Goal: Download file/media

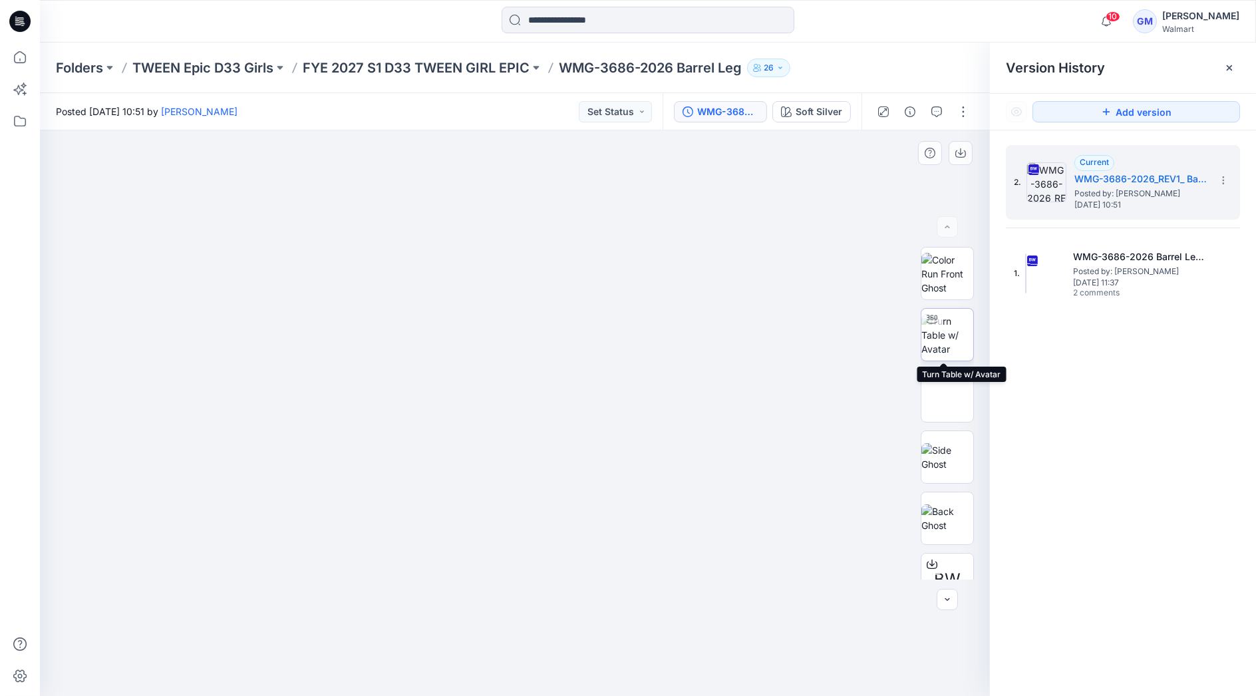
click at [940, 333] on img at bounding box center [947, 335] width 52 height 42
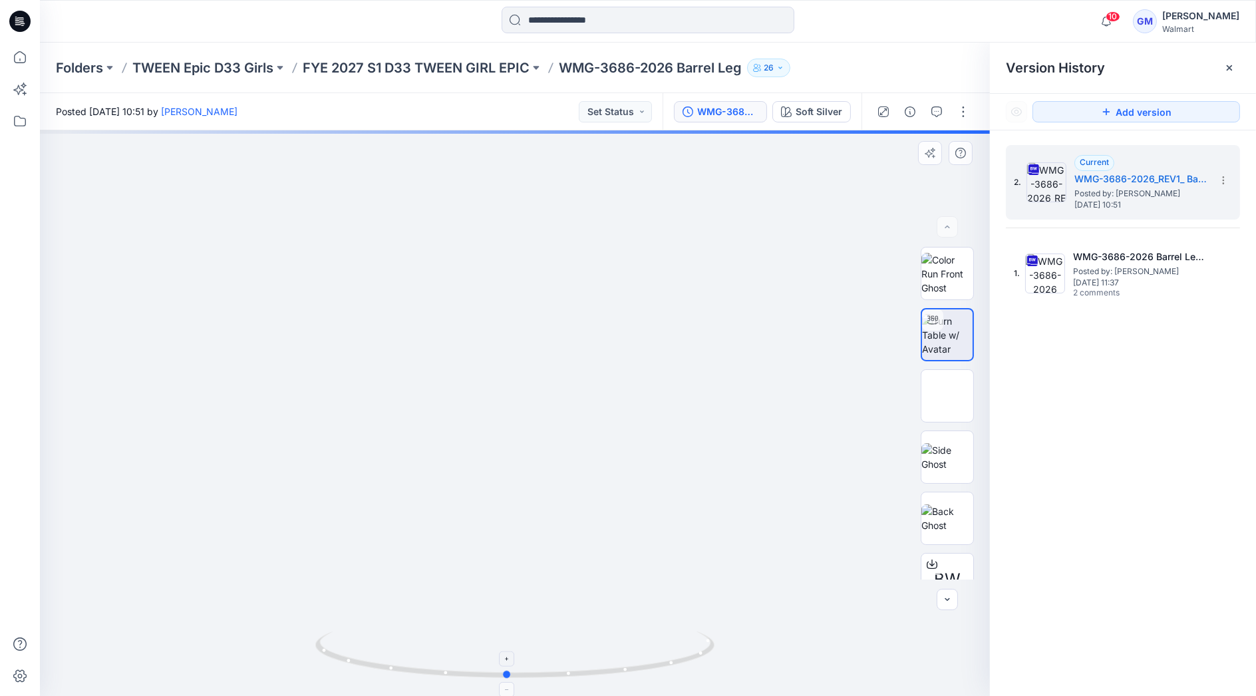
drag, startPoint x: 661, startPoint y: 672, endPoint x: 653, endPoint y: 646, distance: 27.1
click at [653, 646] on icon at bounding box center [516, 656] width 402 height 50
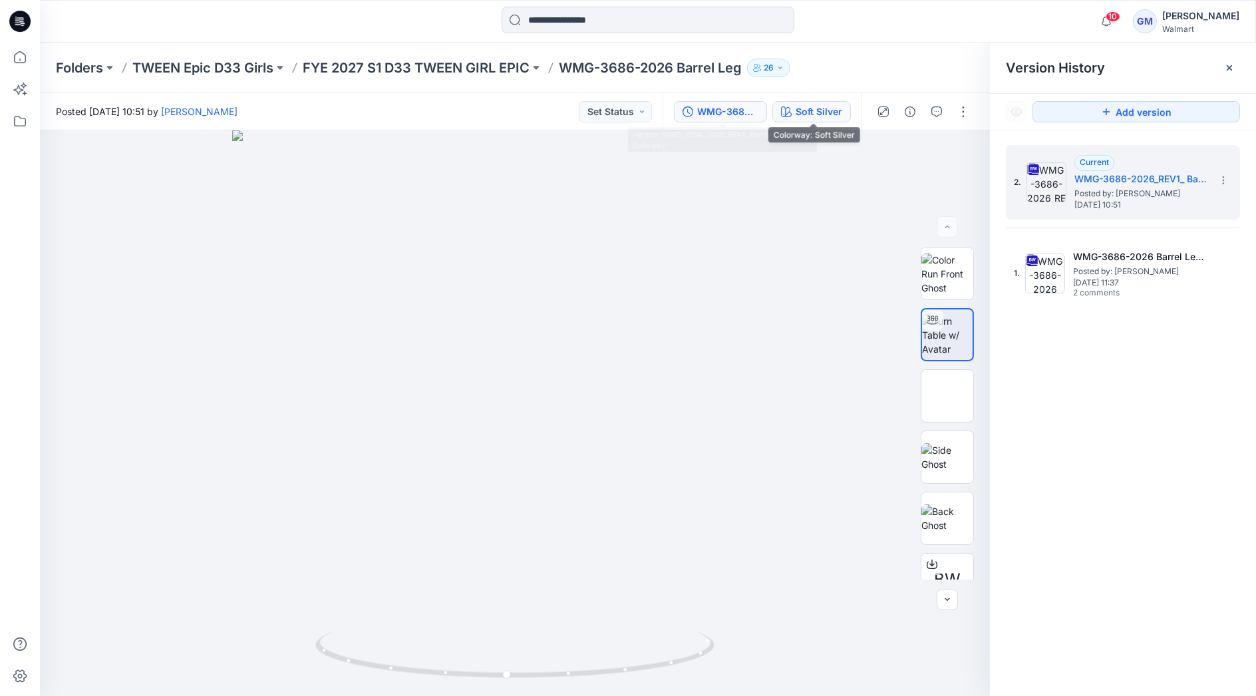
click at [837, 108] on div "Soft Silver" at bounding box center [818, 111] width 47 height 15
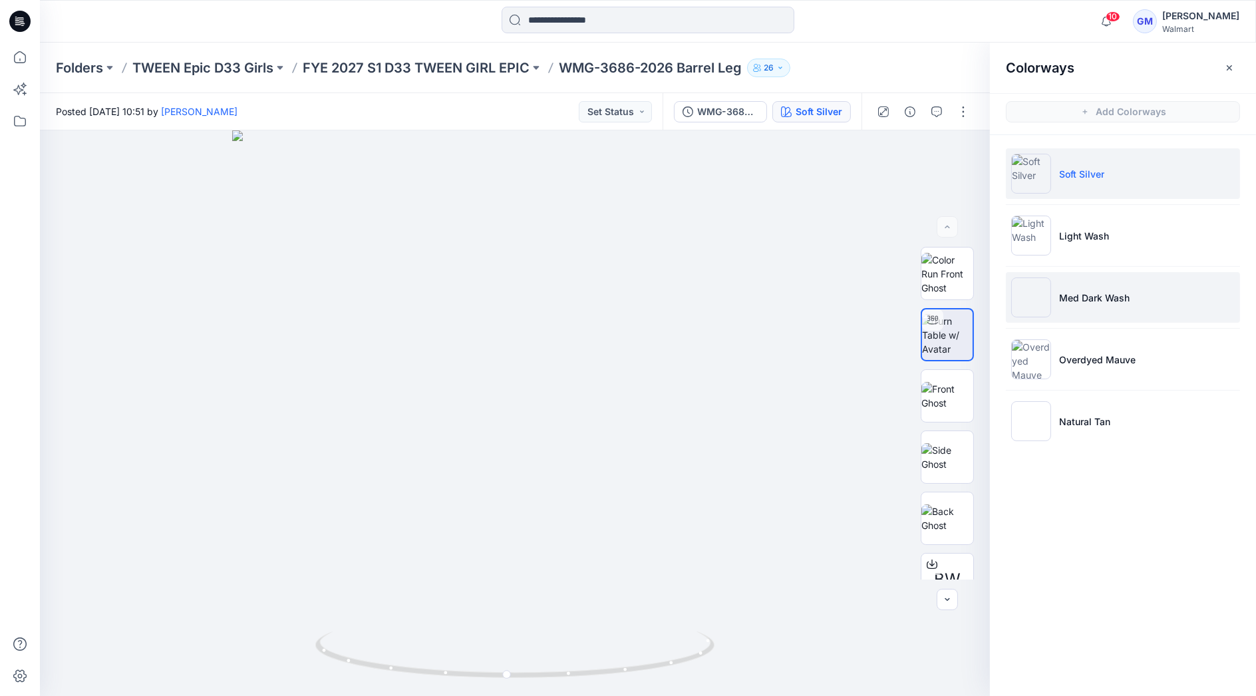
click at [1120, 285] on li "Med Dark Wash" at bounding box center [1123, 297] width 234 height 51
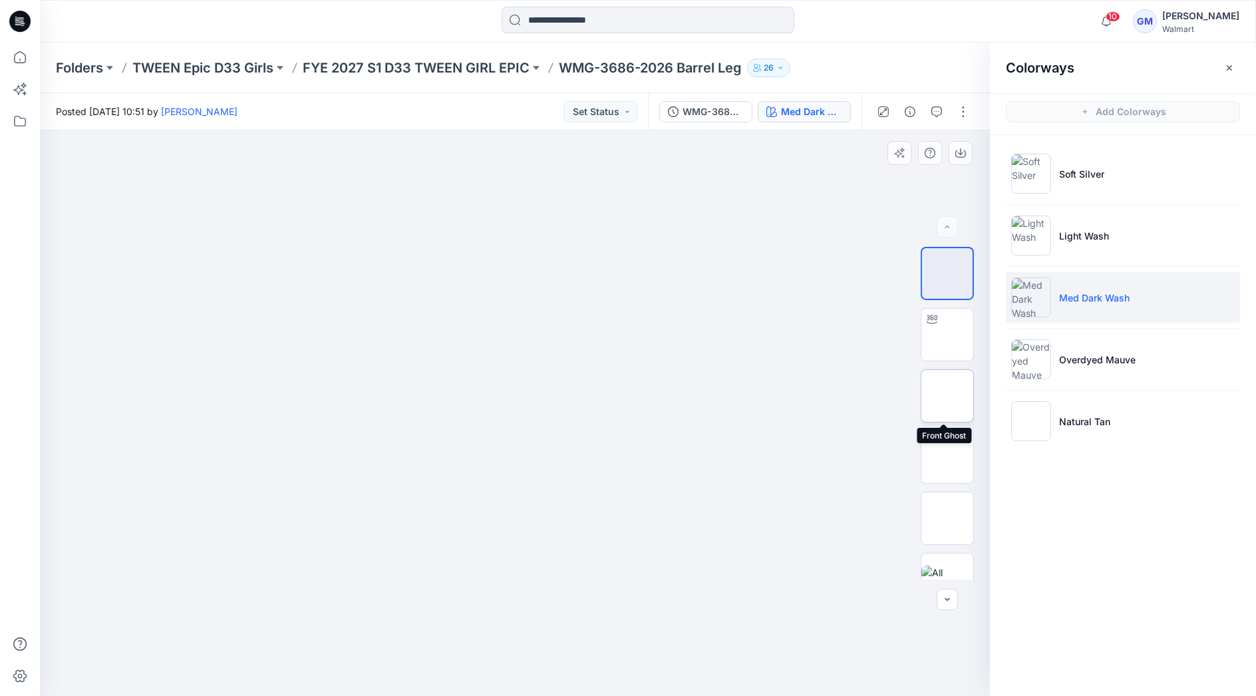
scroll to position [27, 0]
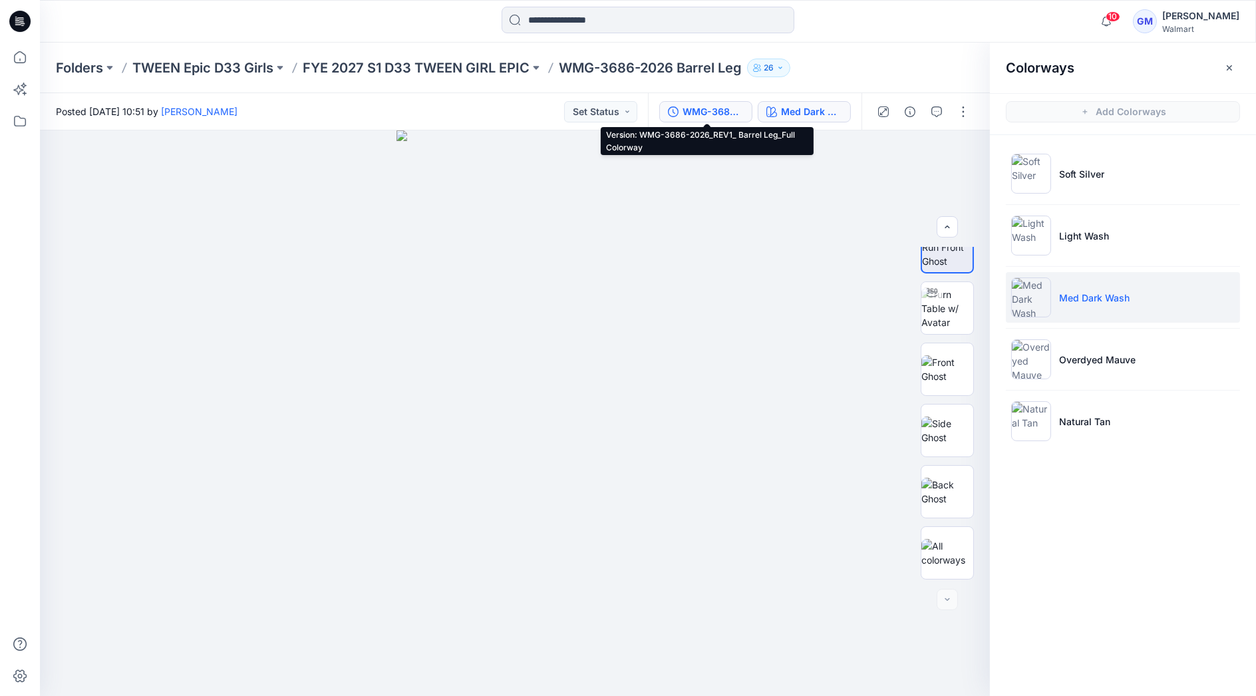
click at [696, 106] on div "WMG-3686-2026_REV1_ Barrel Leg_Full Colorway" at bounding box center [712, 111] width 61 height 15
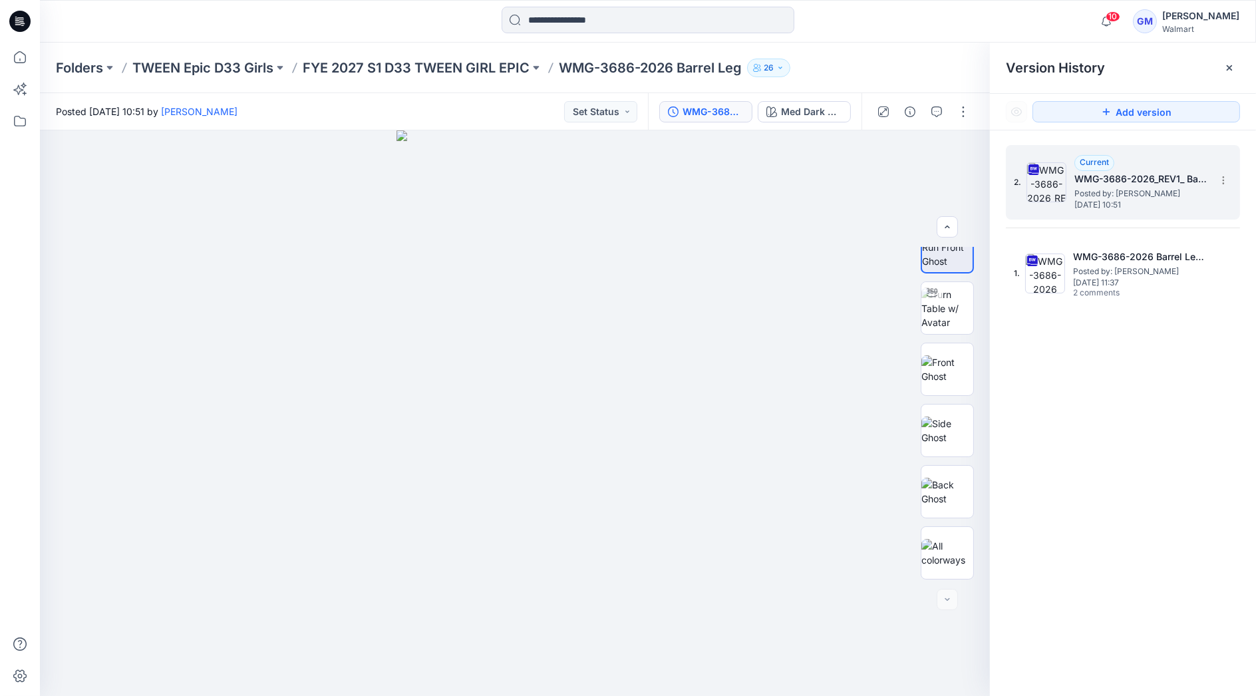
click at [1095, 177] on h5 "WMG-3686-2026_REV1_ Barrel Leg_Full Colorway" at bounding box center [1140, 179] width 133 height 16
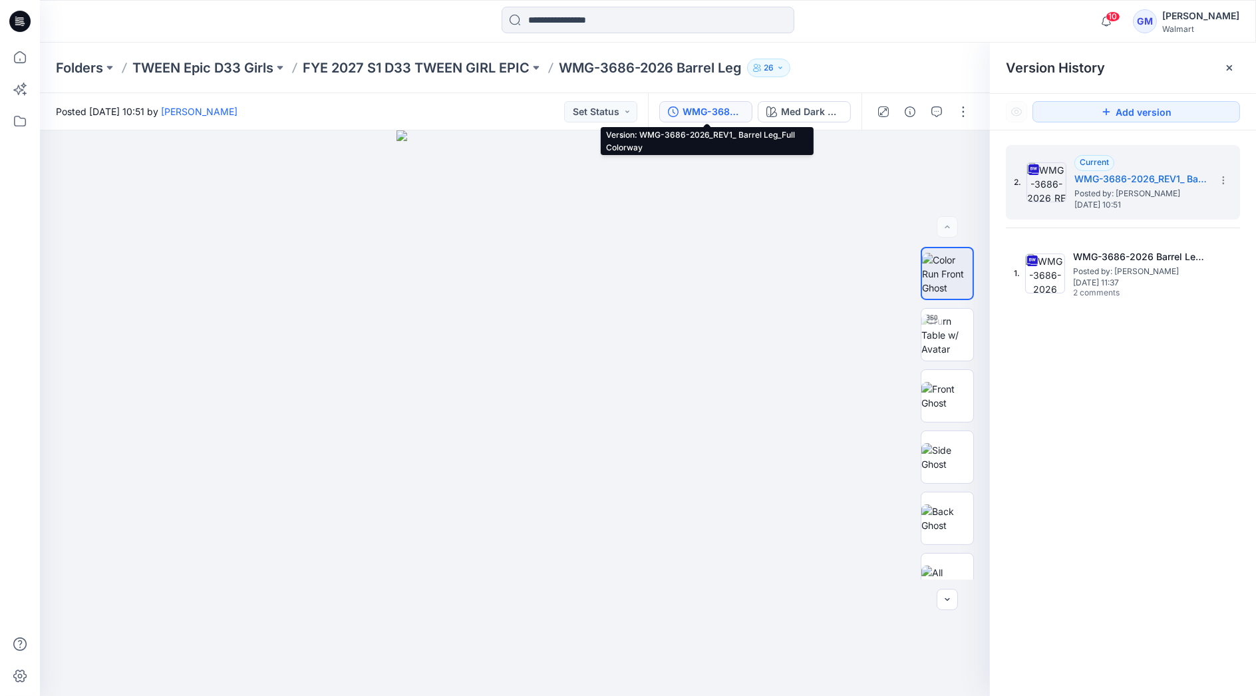
click at [732, 107] on div "WMG-3686-2026_REV1_ Barrel Leg_Full Colorway" at bounding box center [712, 111] width 61 height 15
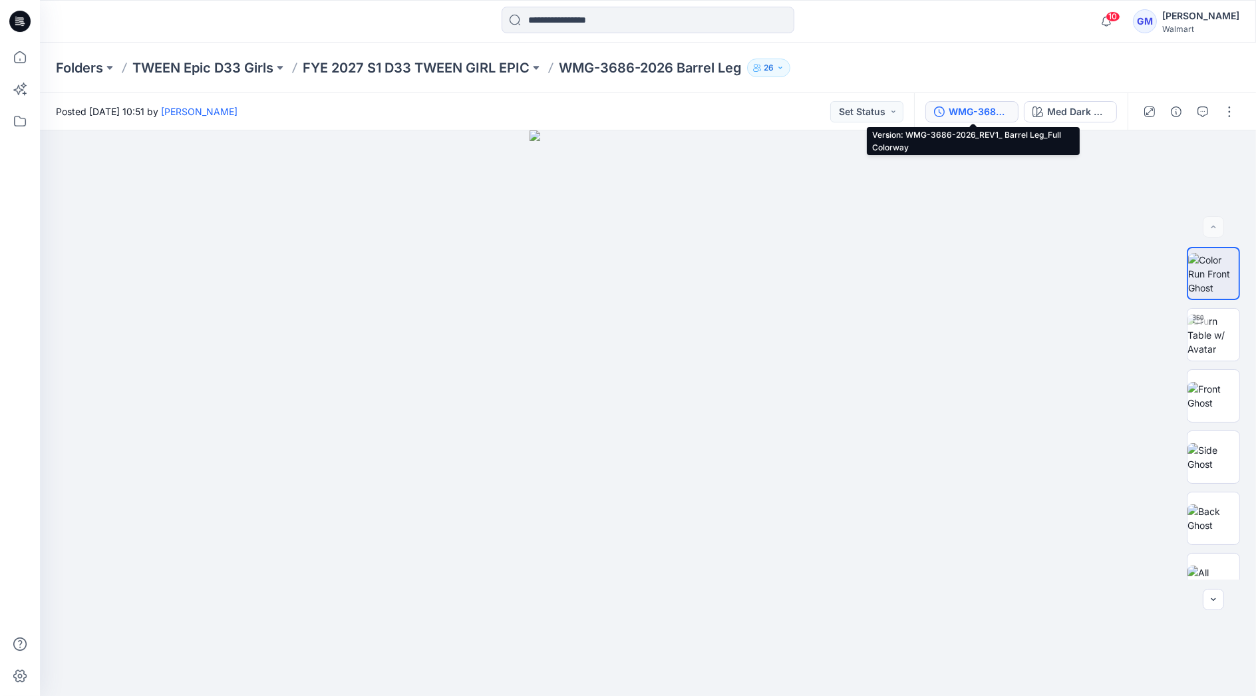
click at [988, 110] on div "WMG-3686-2026_REV1_ Barrel Leg_Full Colorway" at bounding box center [978, 111] width 61 height 15
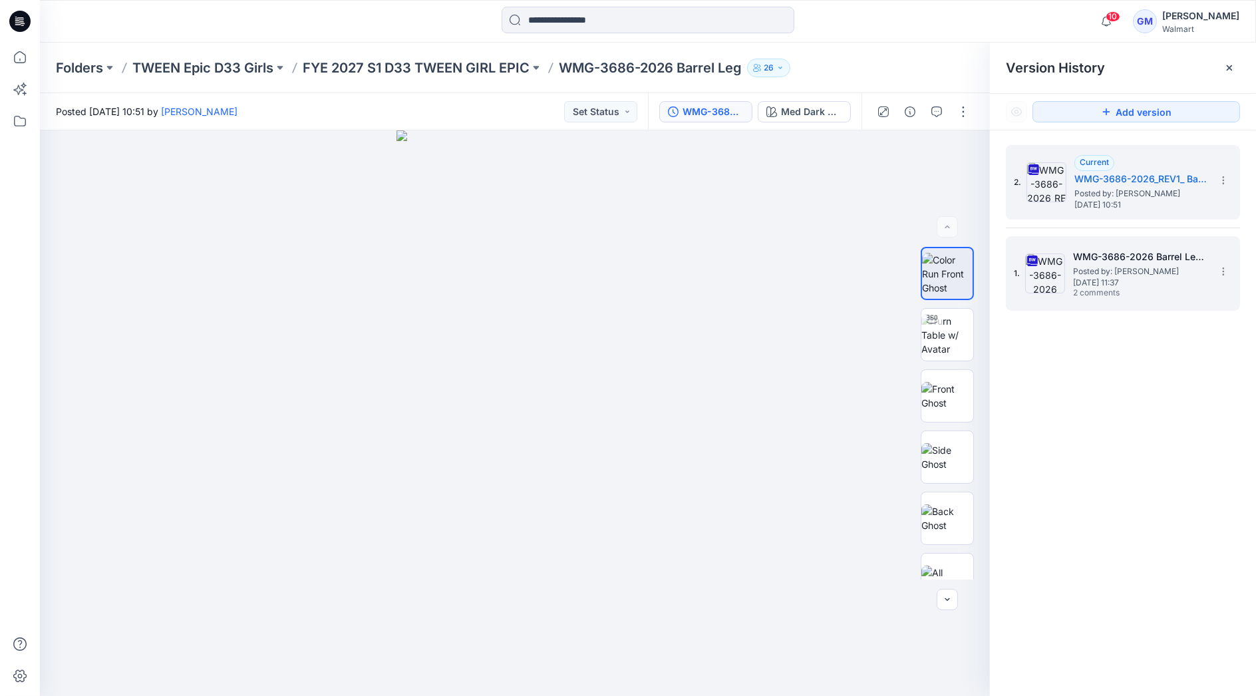
click at [1125, 267] on span "Posted by: [PERSON_NAME]" at bounding box center [1139, 271] width 133 height 13
click at [1117, 192] on span "Posted by: [PERSON_NAME]" at bounding box center [1140, 193] width 133 height 13
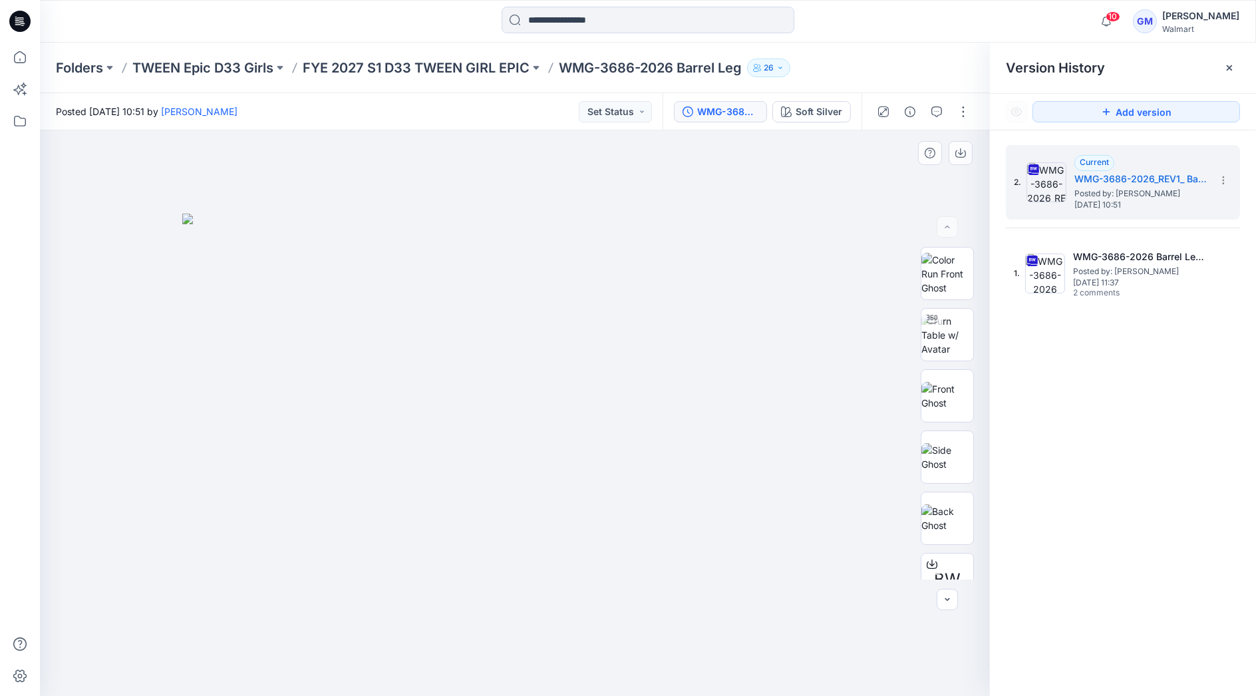
scroll to position [148, 0]
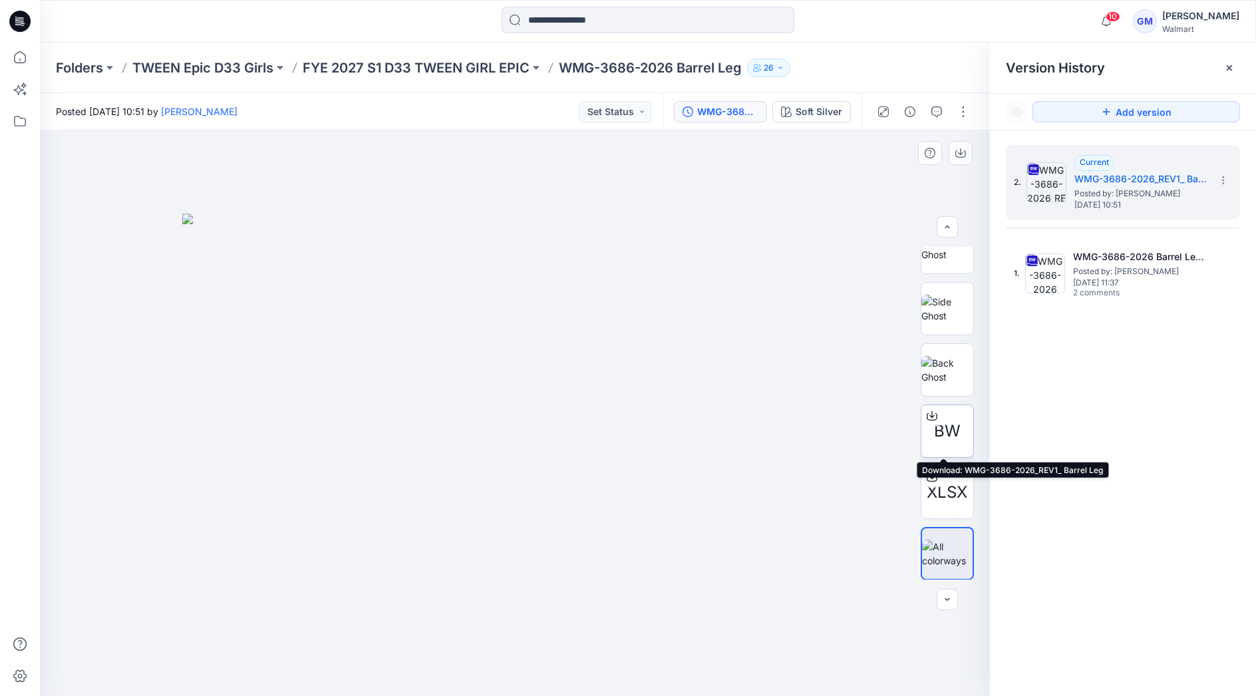
click at [929, 414] on icon at bounding box center [931, 415] width 11 height 11
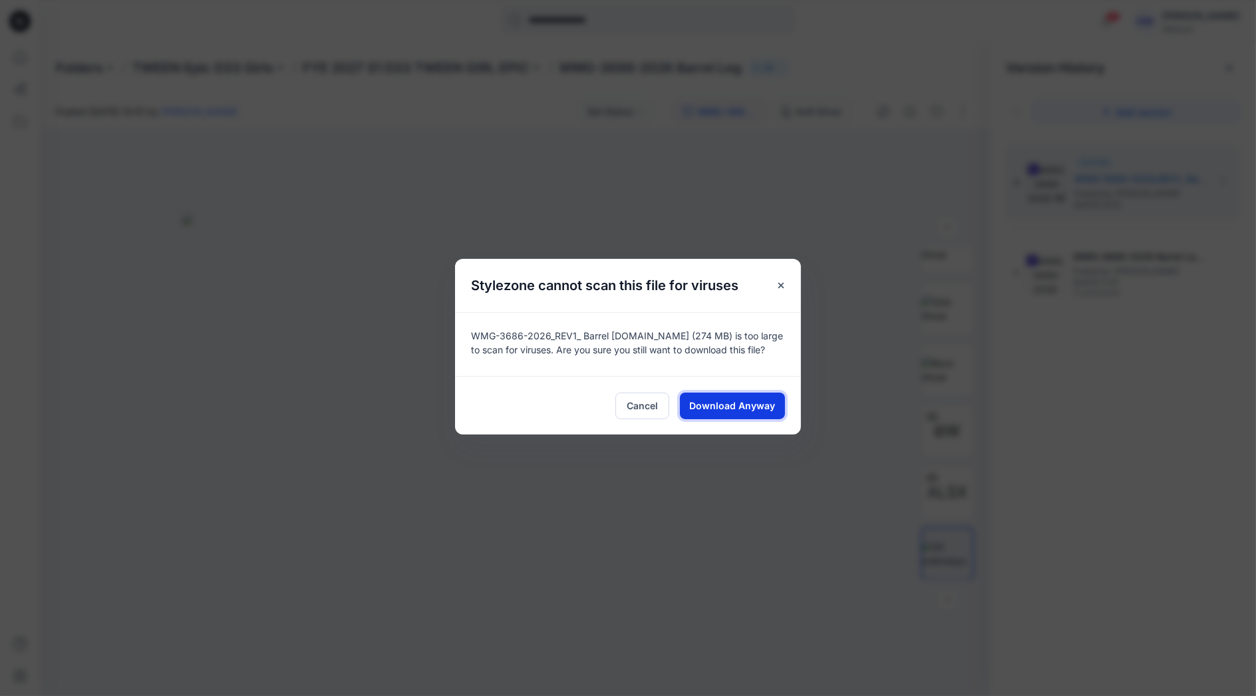
click at [716, 398] on span "Download Anyway" at bounding box center [733, 405] width 86 height 14
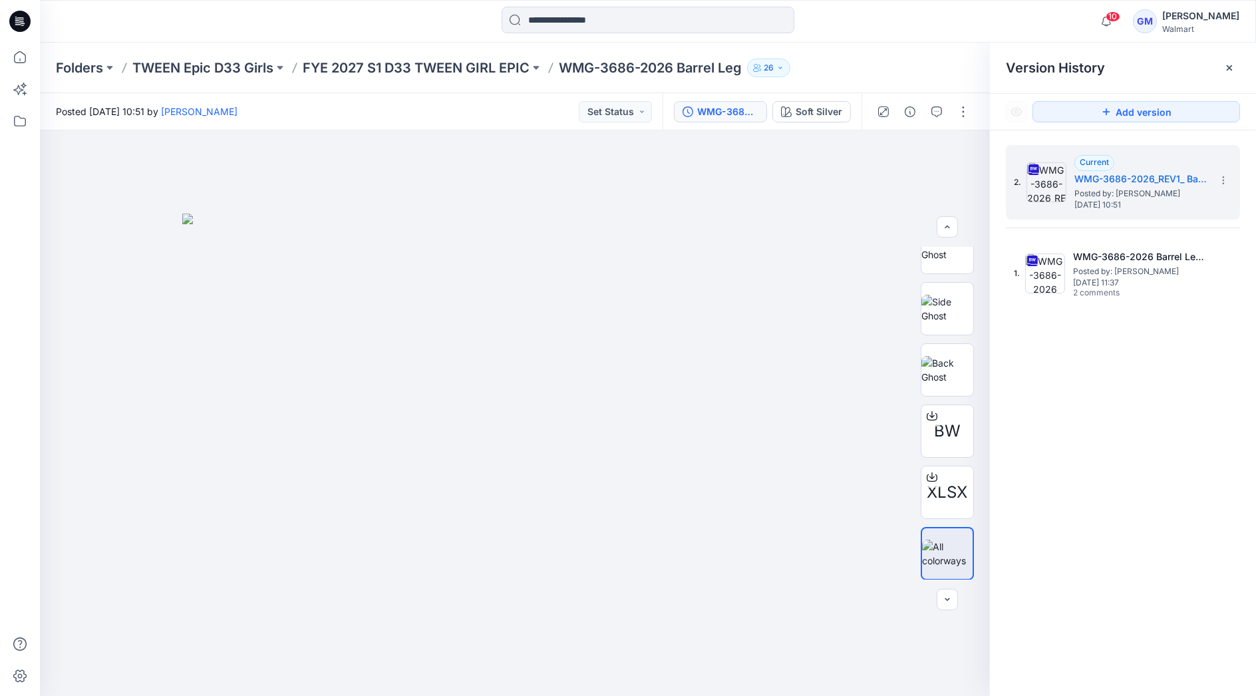
click at [814, 23] on div at bounding box center [648, 21] width 608 height 29
